Goal: Task Accomplishment & Management: Use online tool/utility

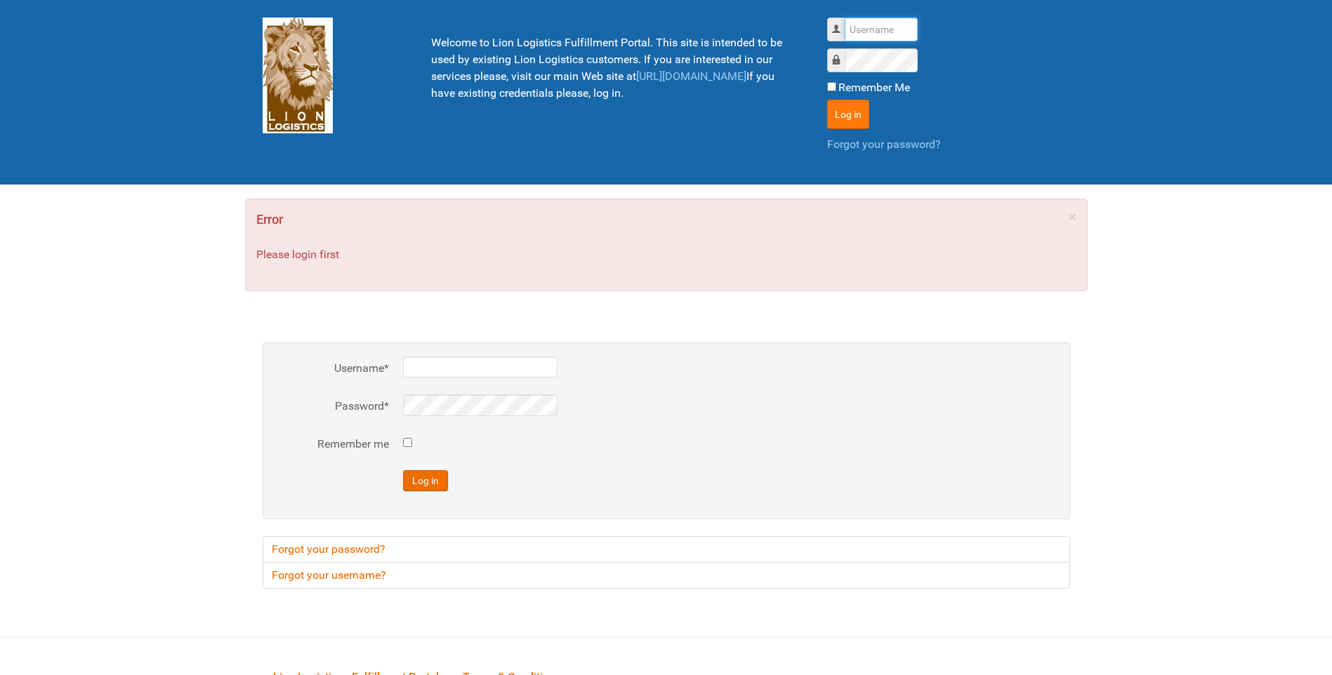
type input "lion"
click at [836, 109] on button "Log in" at bounding box center [848, 114] width 42 height 29
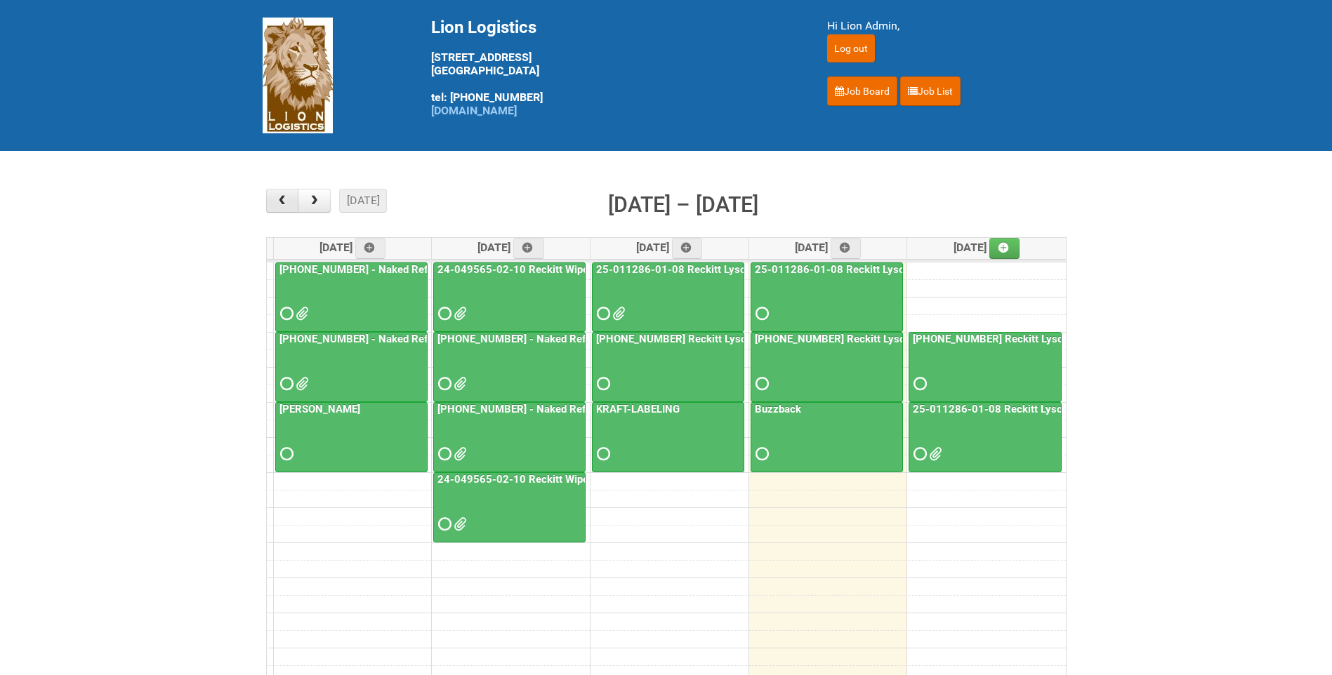
click at [286, 200] on span "button" at bounding box center [281, 200] width 13 height 11
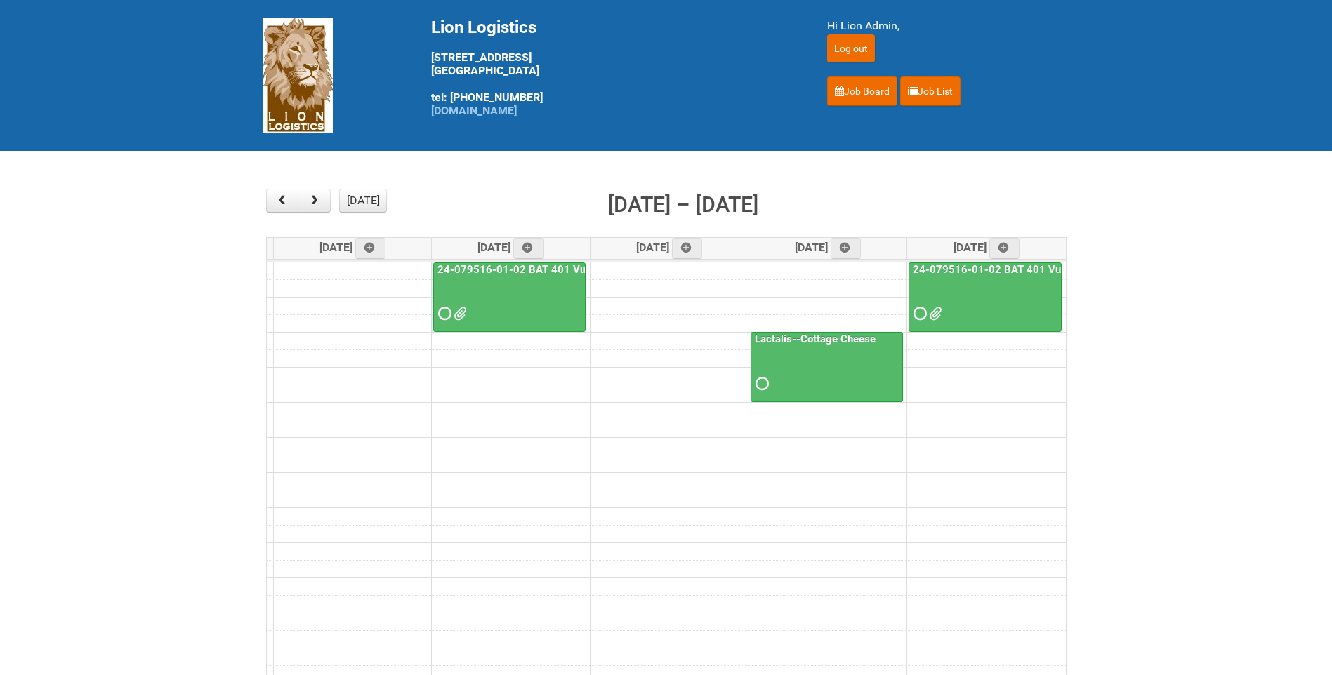
click at [1038, 277] on div "24-079516-01-02 BAT 401 Vuse Box RCT" at bounding box center [985, 293] width 152 height 61
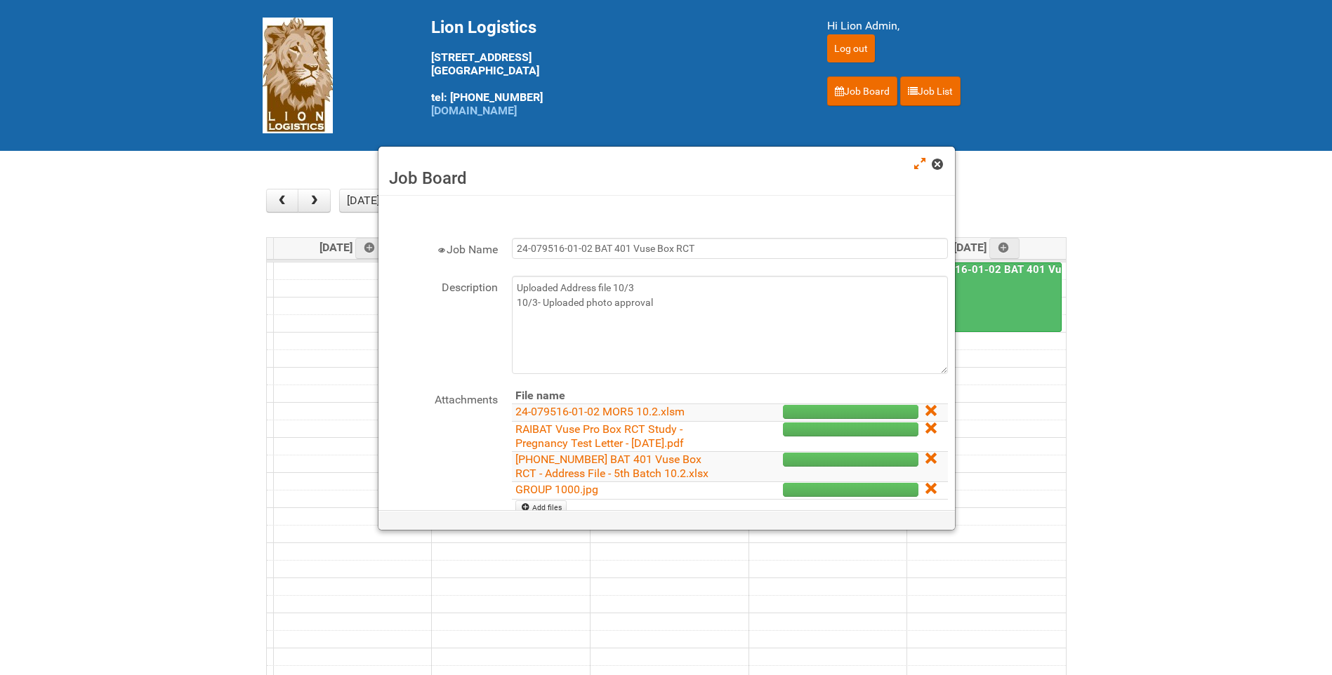
click at [934, 162] on span at bounding box center [936, 164] width 10 height 10
